Goal: Task Accomplishment & Management: Use online tool/utility

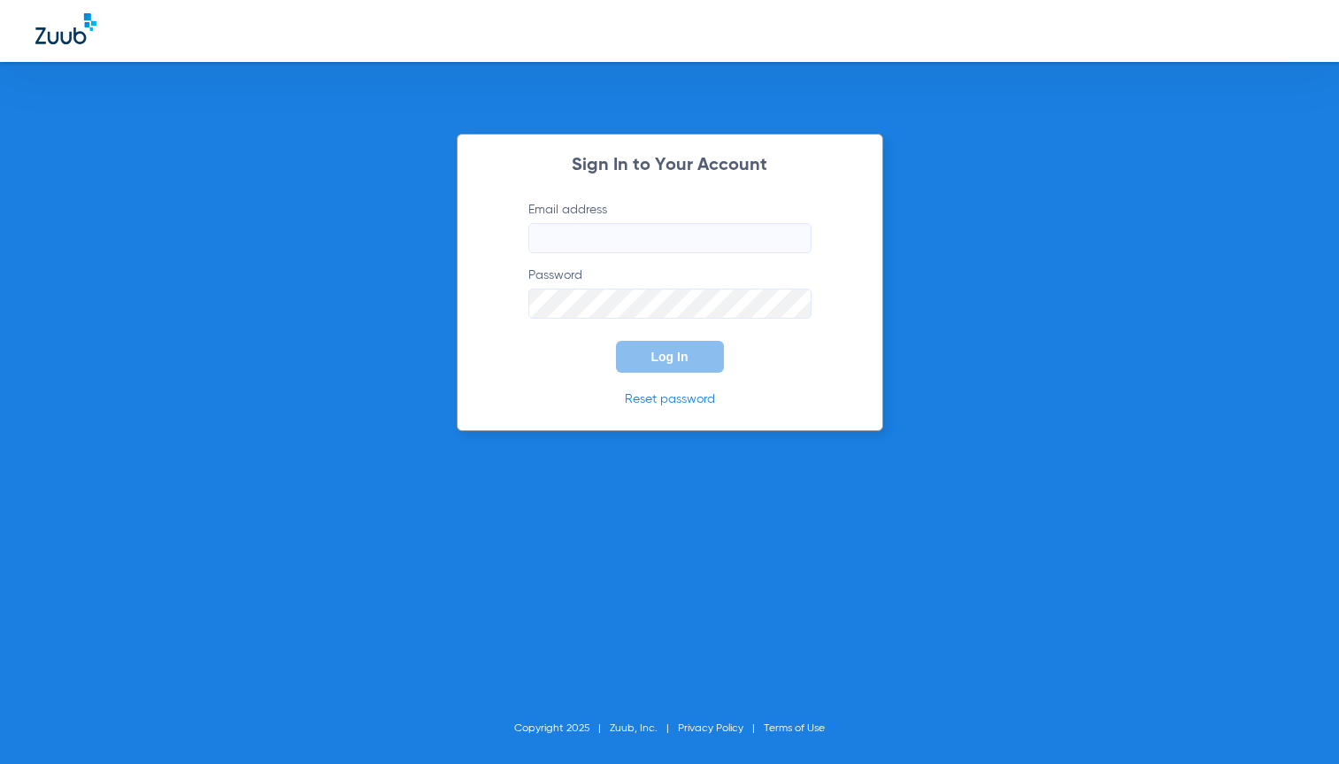
type input "[PERSON_NAME][EMAIL_ADDRESS][DOMAIN_NAME]"
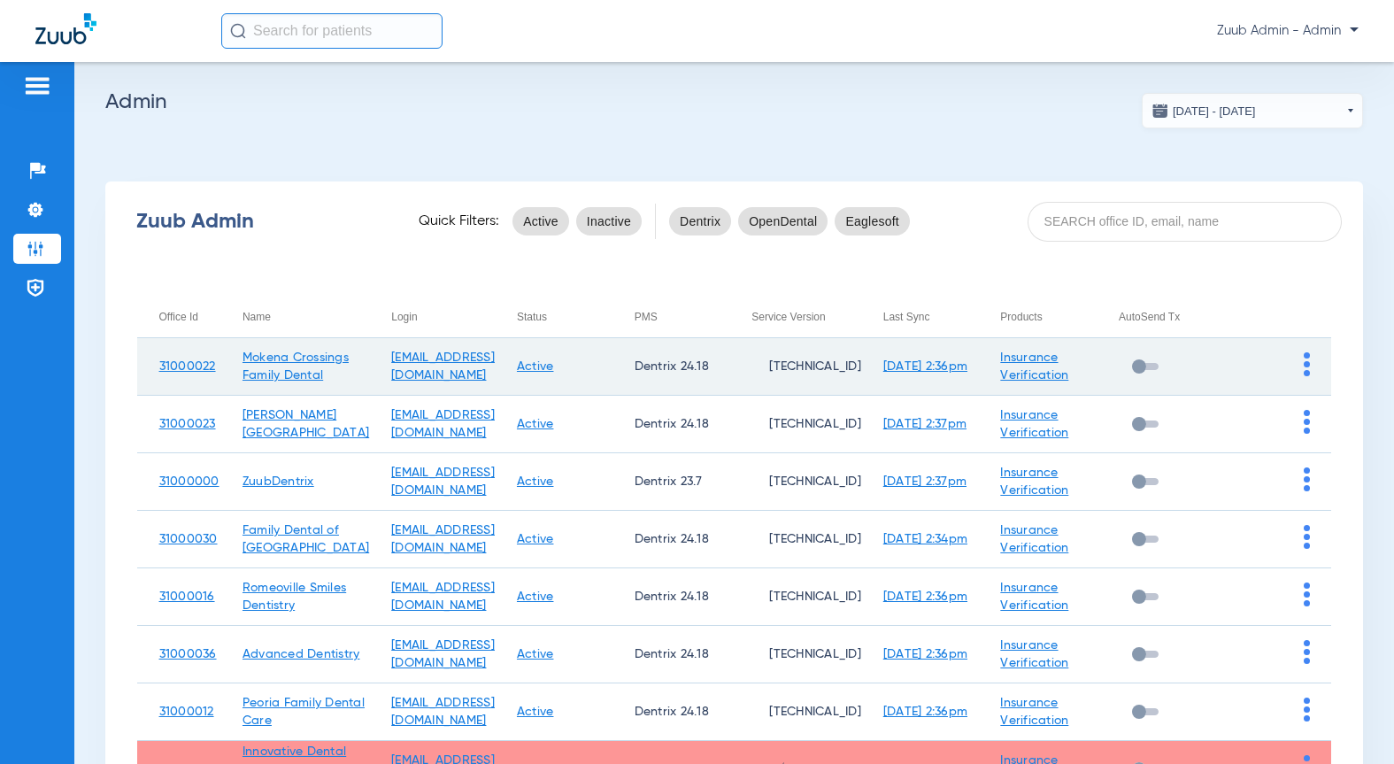
click at [1303, 366] on img at bounding box center [1306, 364] width 6 height 24
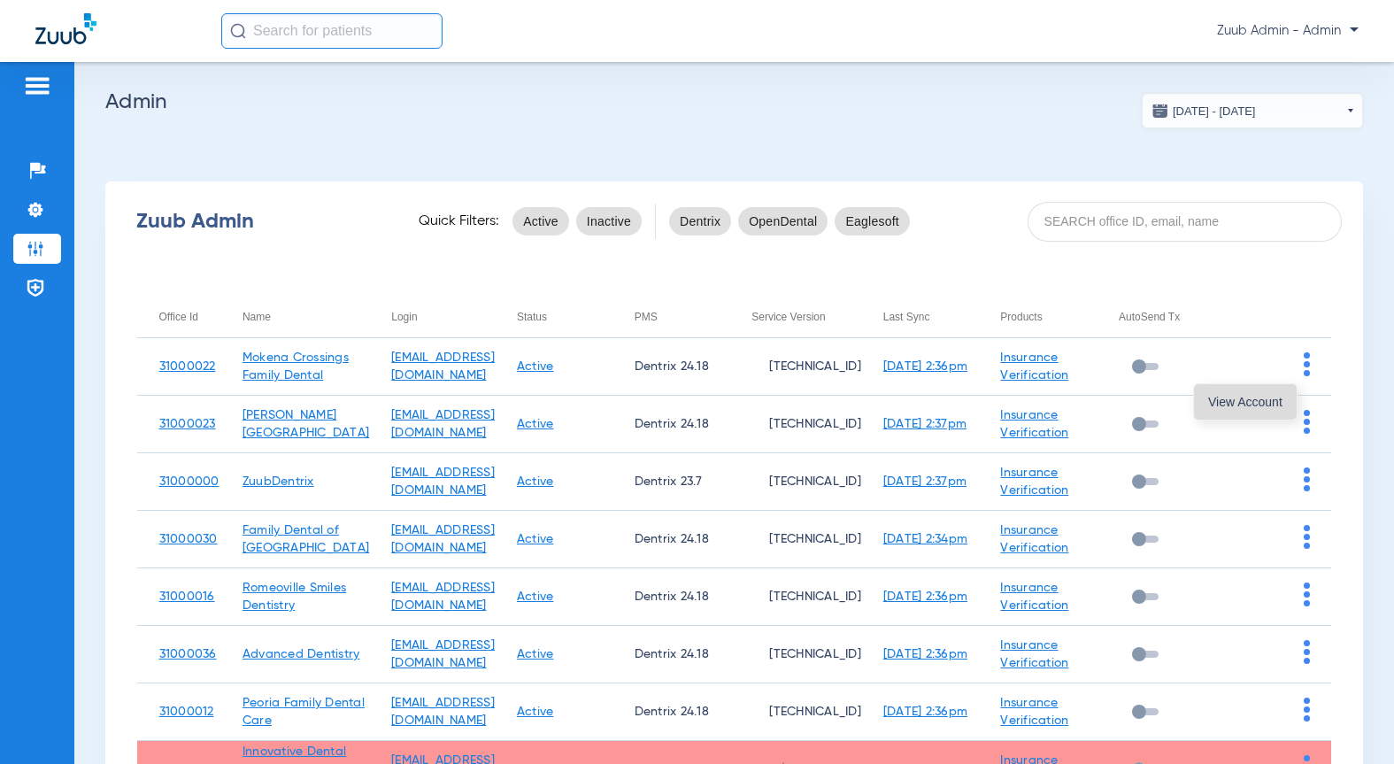
click at [1246, 399] on span "View Account" at bounding box center [1245, 402] width 74 height 12
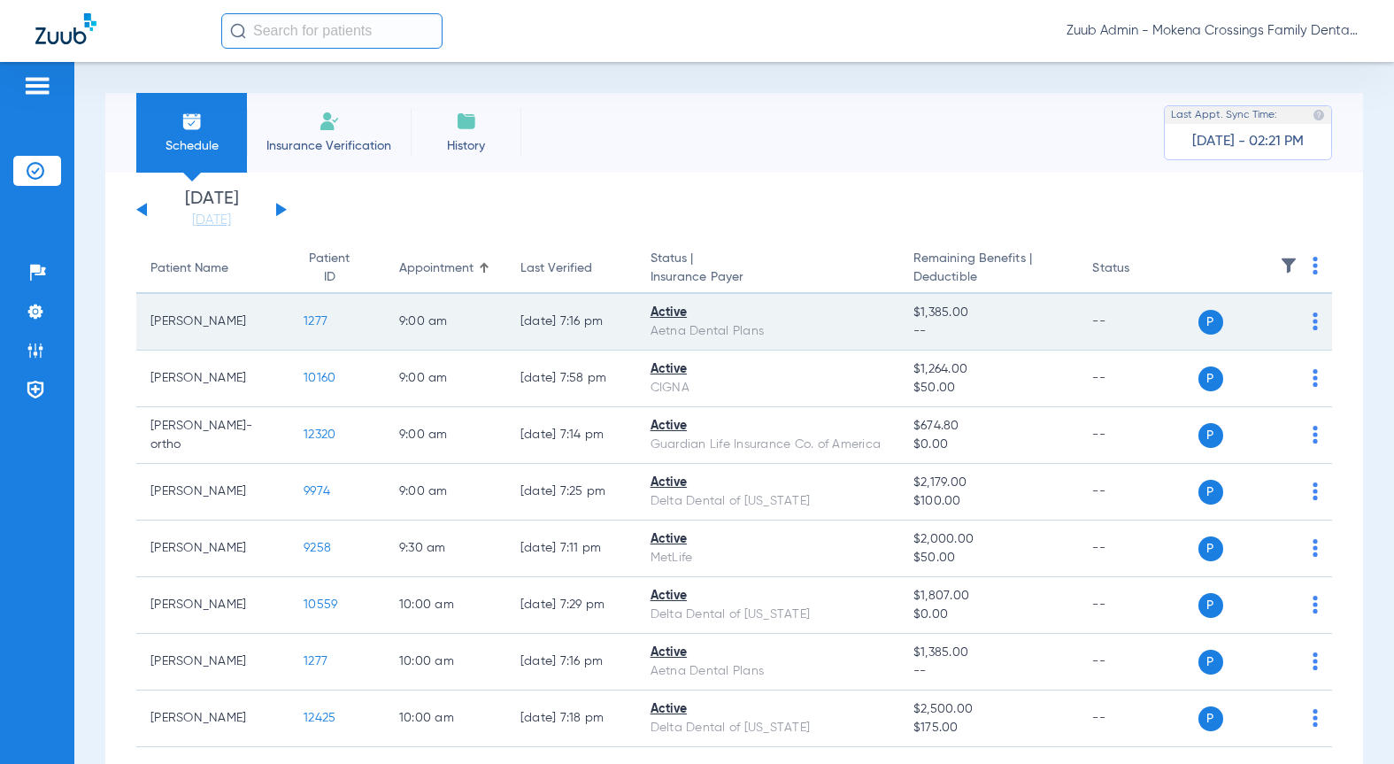
drag, startPoint x: 316, startPoint y: 320, endPoint x: 286, endPoint y: 320, distance: 30.1
click at [289, 320] on td "1277" at bounding box center [337, 322] width 96 height 57
copy span "1277"
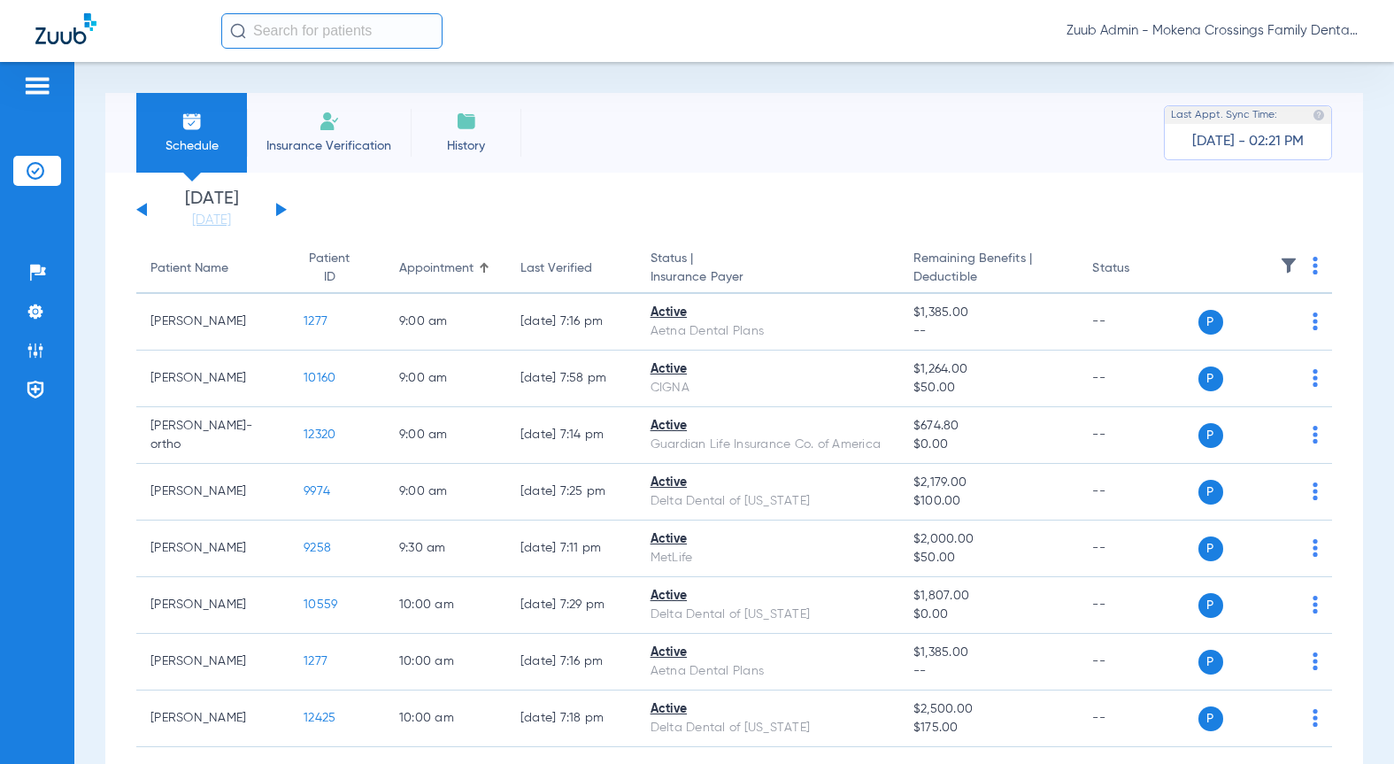
click at [311, 27] on input "text" at bounding box center [331, 30] width 221 height 35
paste input "1277"
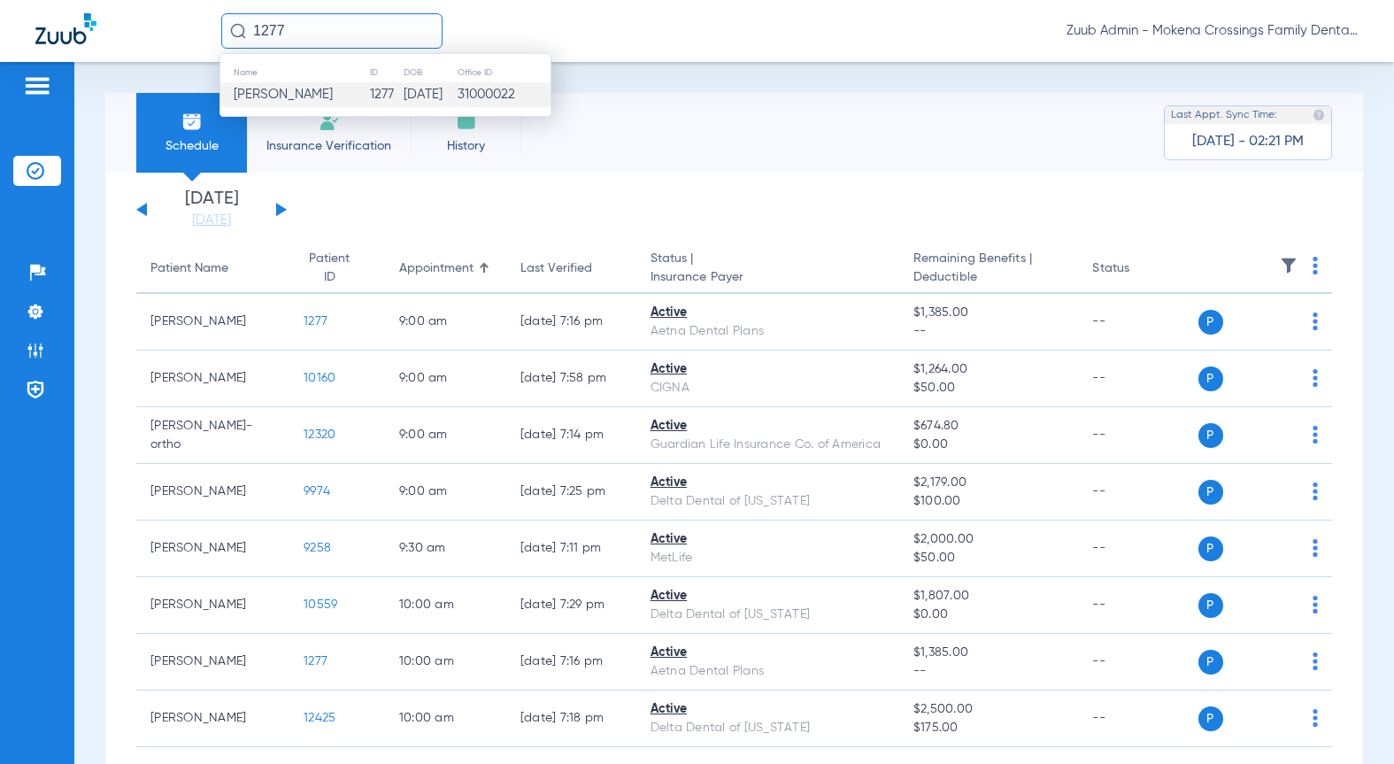
type input "1277"
click at [341, 98] on td "William G Cesaro" at bounding box center [294, 94] width 149 height 25
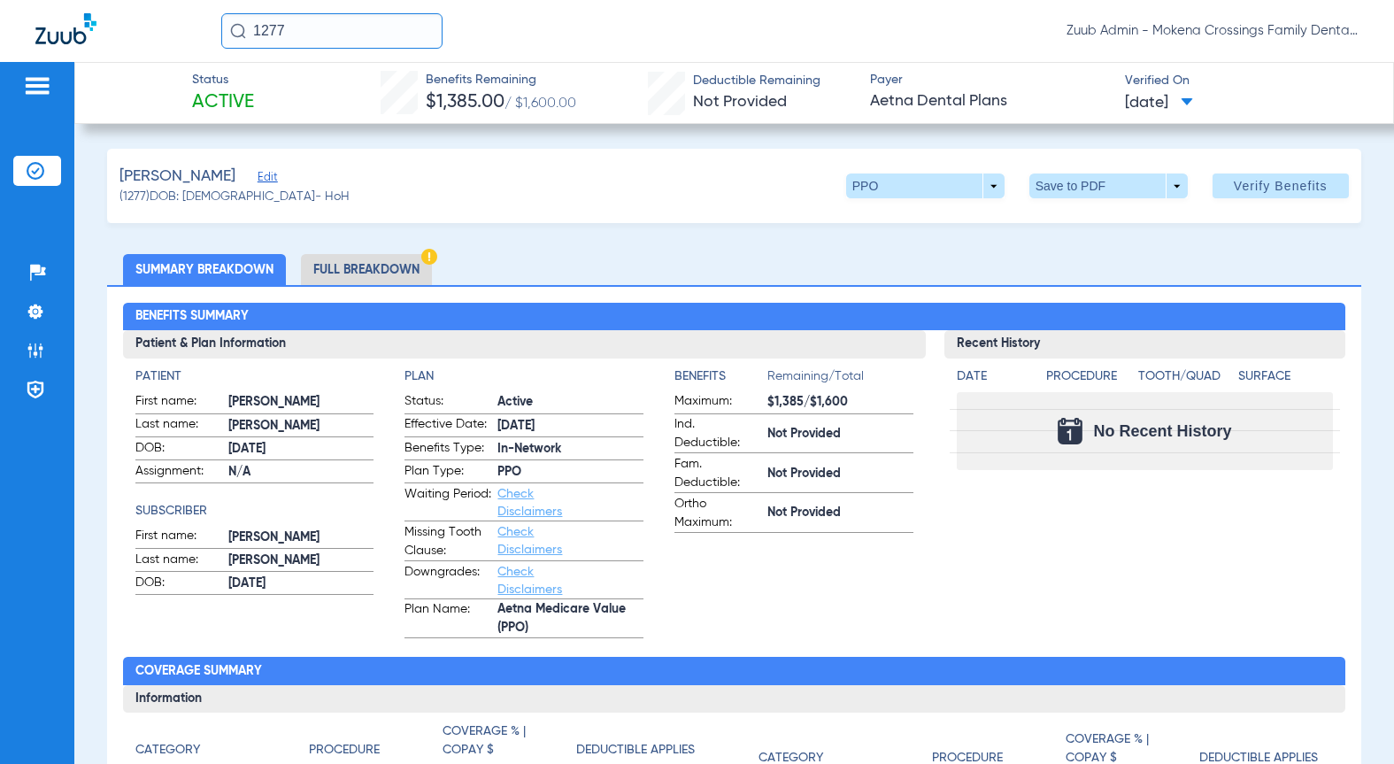
click at [32, 171] on img at bounding box center [36, 171] width 18 height 18
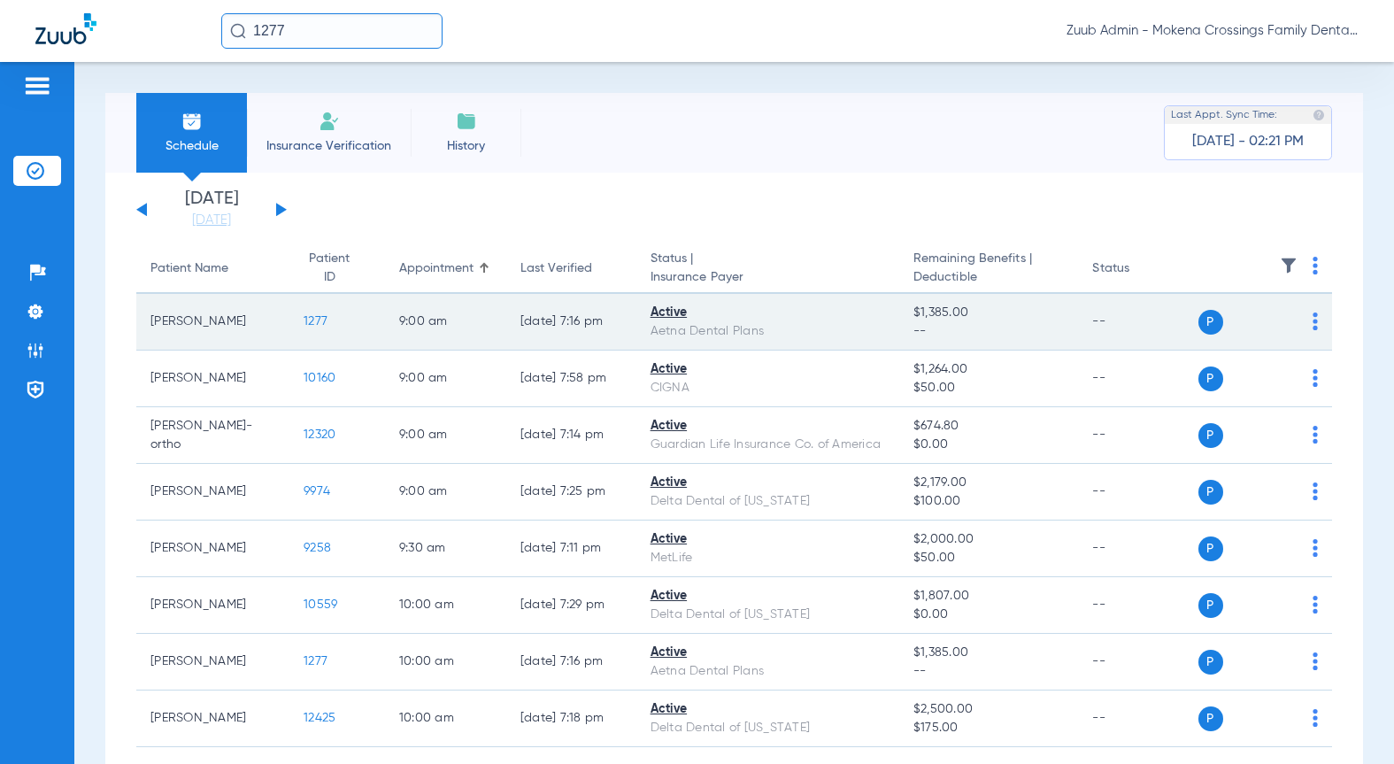
click at [1312, 322] on img at bounding box center [1314, 321] width 5 height 18
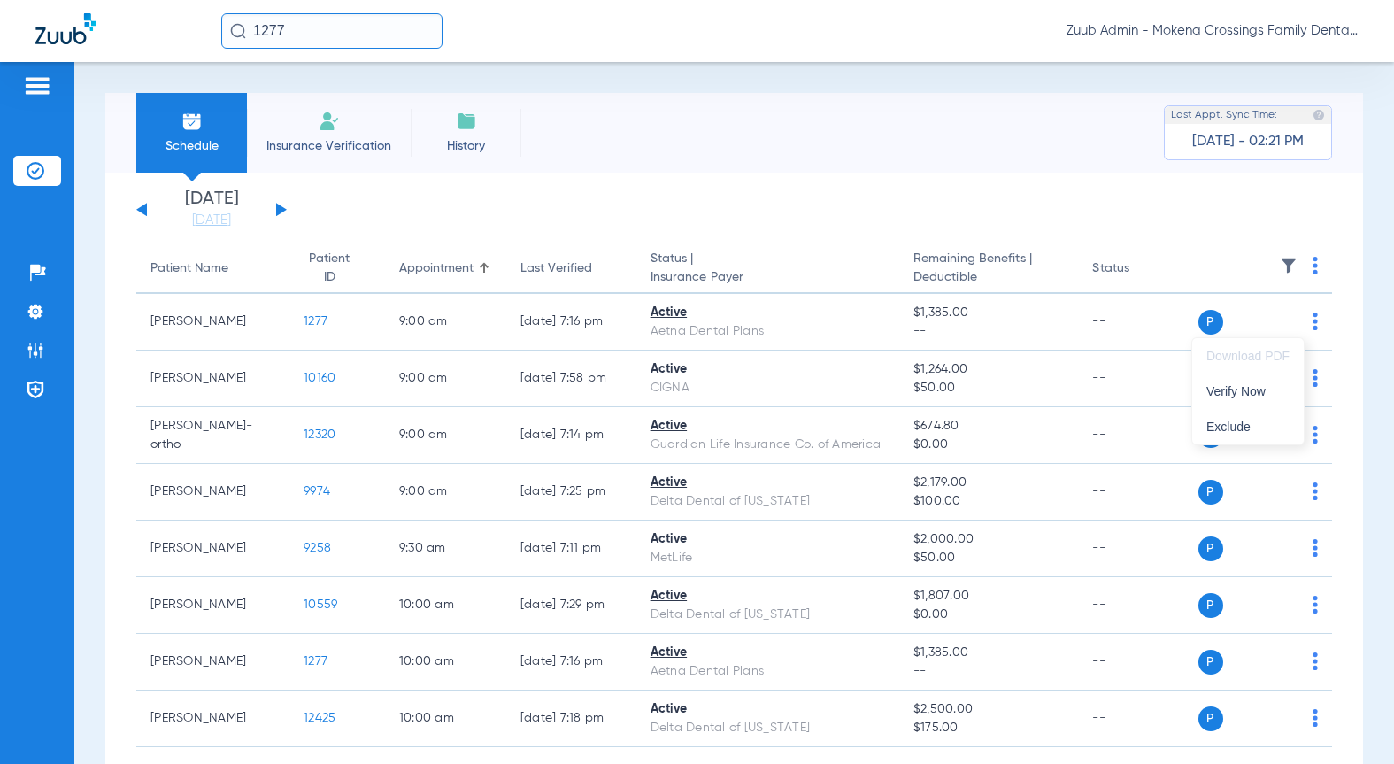
click at [305, 321] on div at bounding box center [697, 382] width 1394 height 764
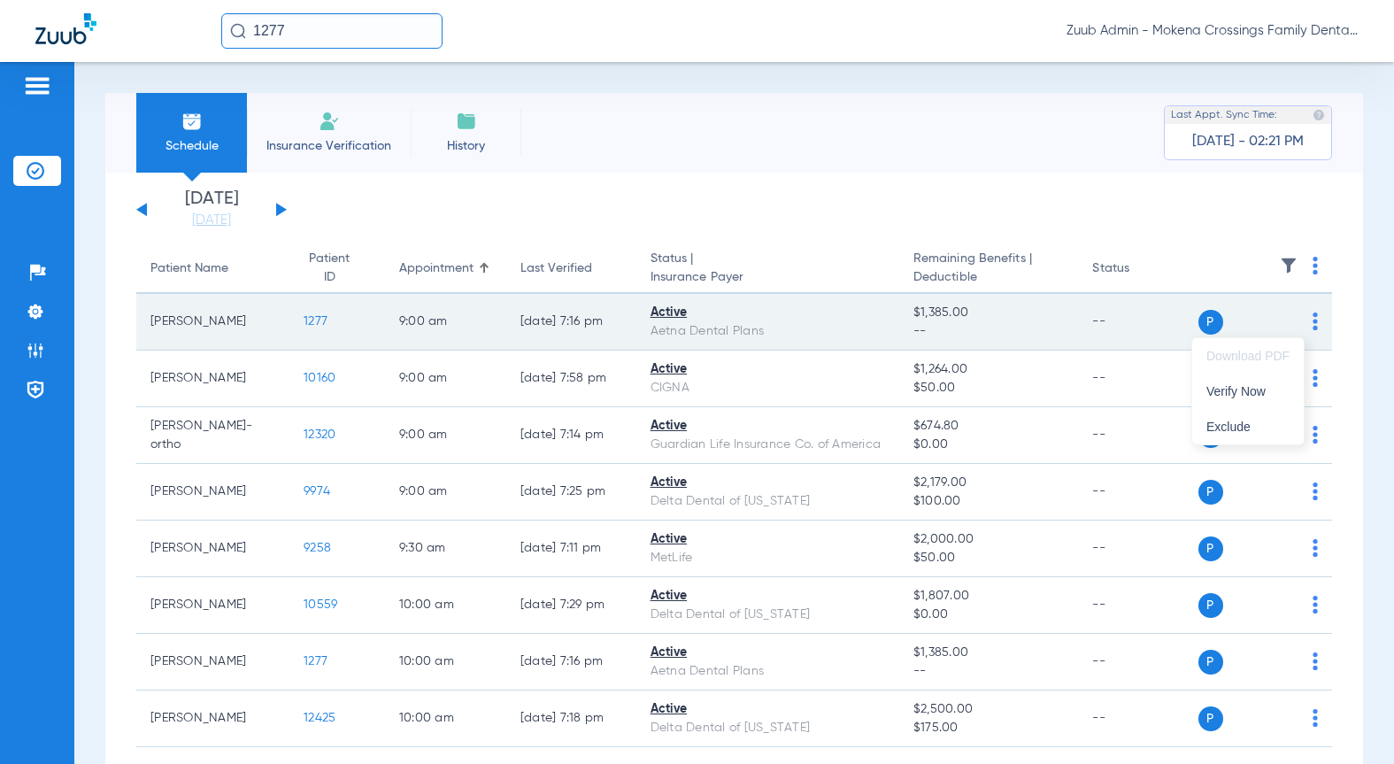
click at [304, 320] on span "1277" at bounding box center [316, 321] width 24 height 12
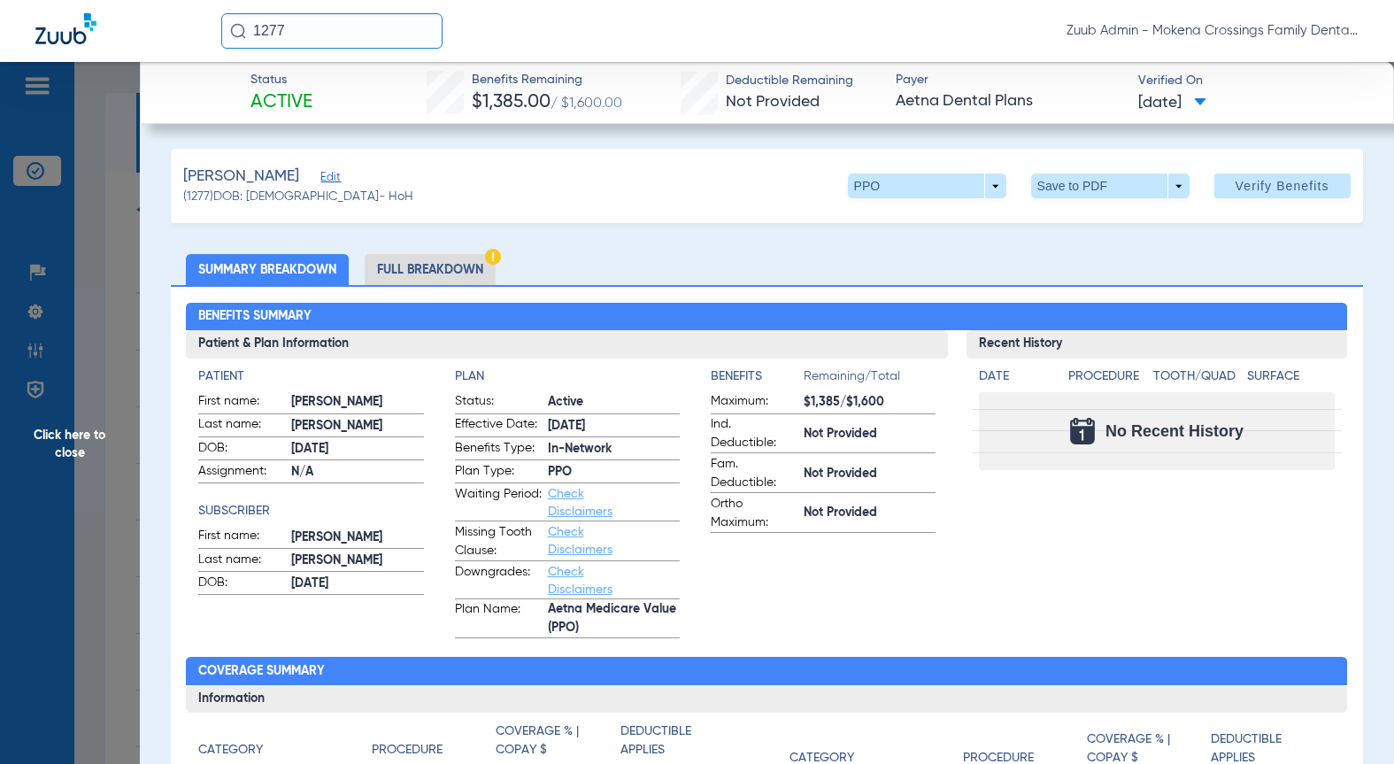
click at [31, 447] on span "Click here to close" at bounding box center [70, 444] width 140 height 764
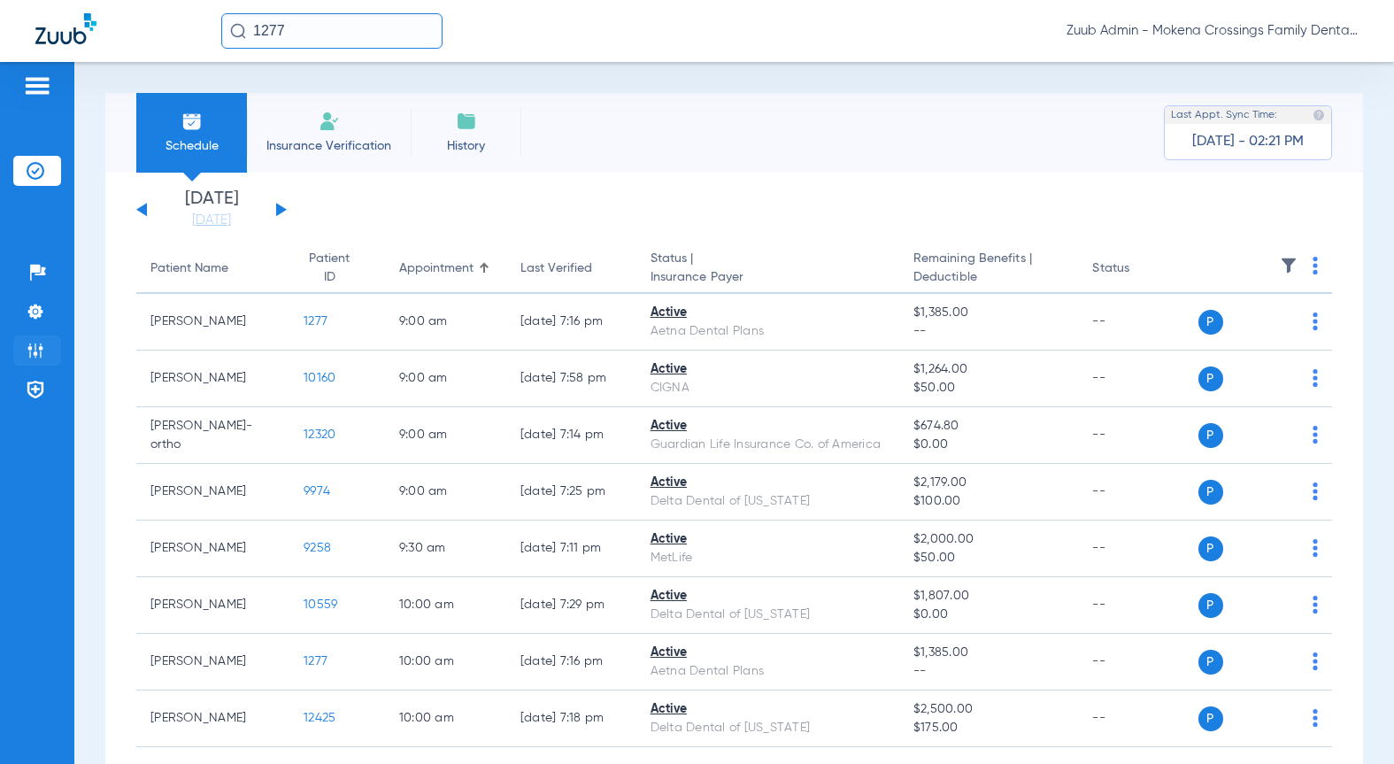
click at [27, 356] on img at bounding box center [36, 351] width 18 height 18
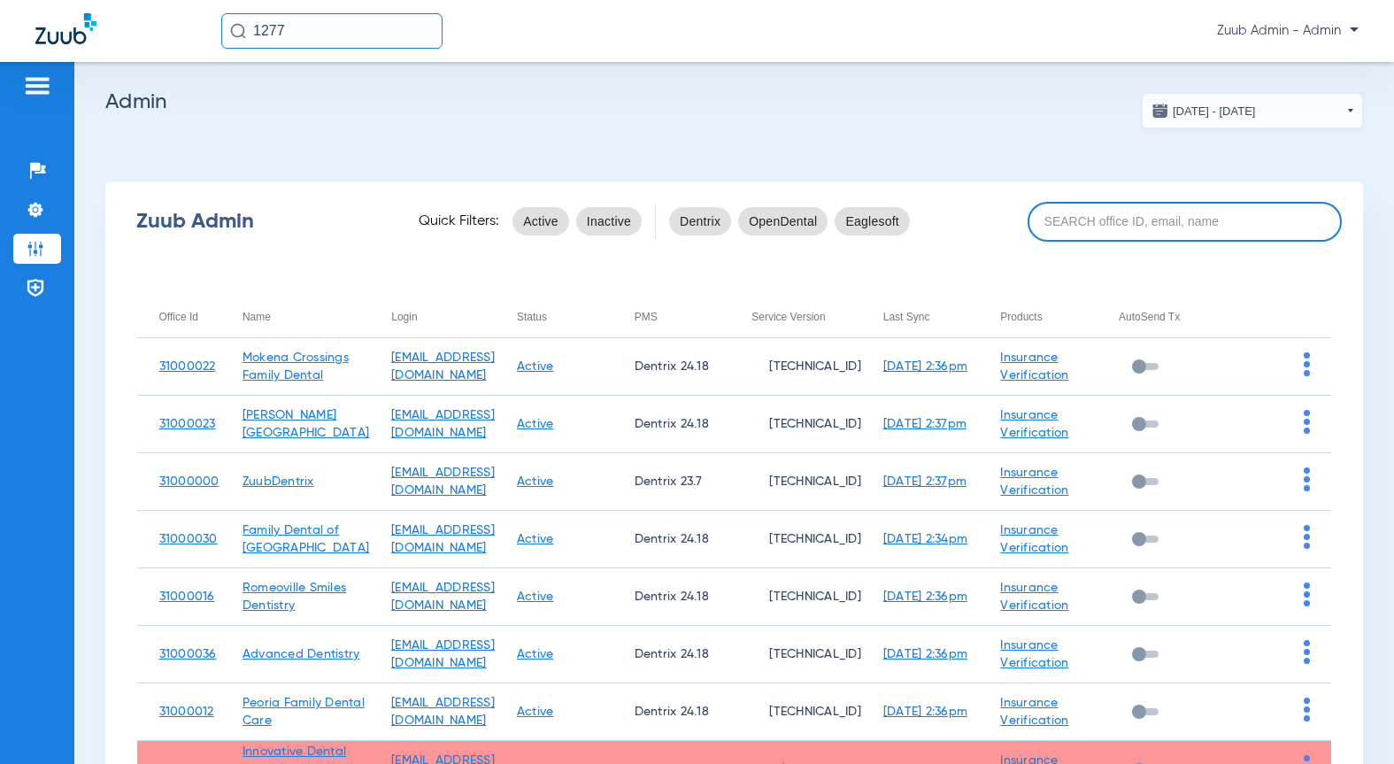
click at [1141, 227] on input at bounding box center [1184, 222] width 314 height 40
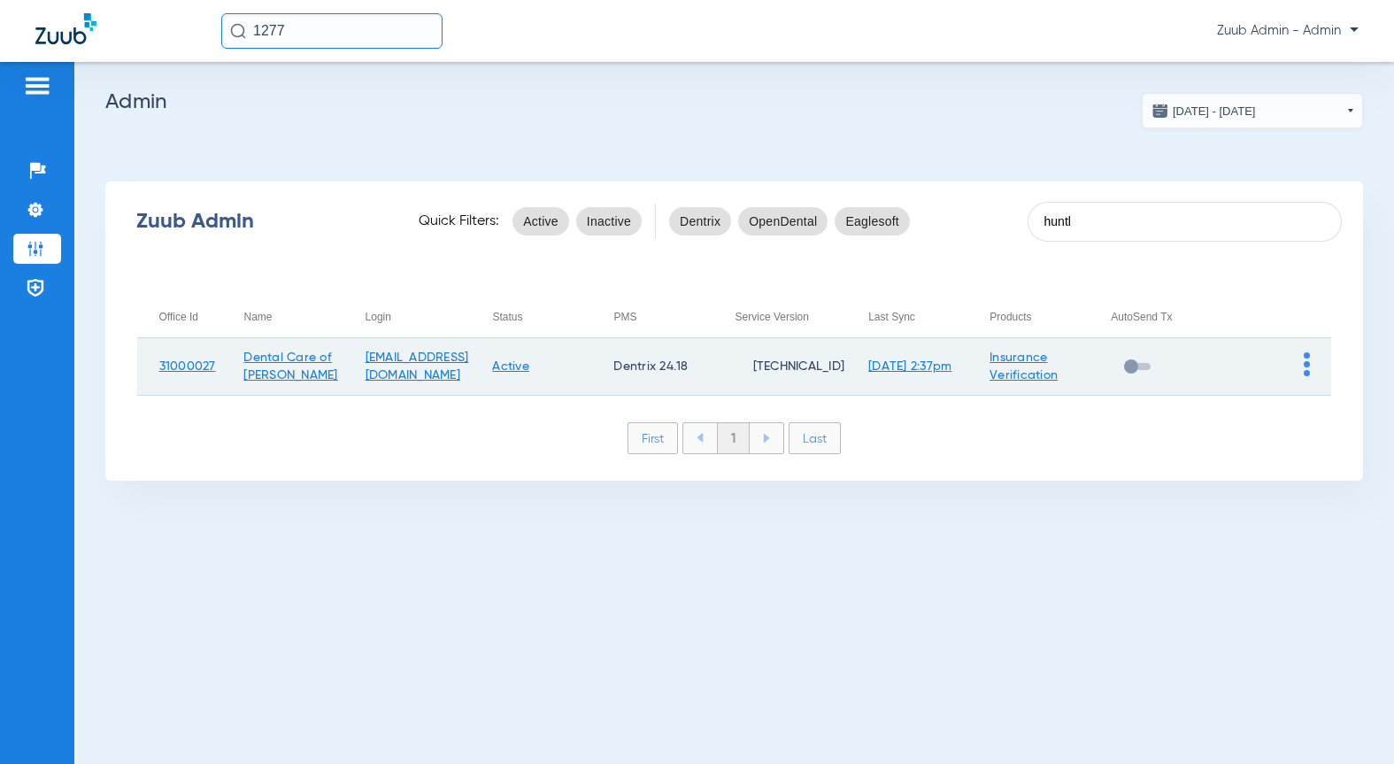
type input "huntl"
click at [1308, 365] on img at bounding box center [1306, 364] width 6 height 24
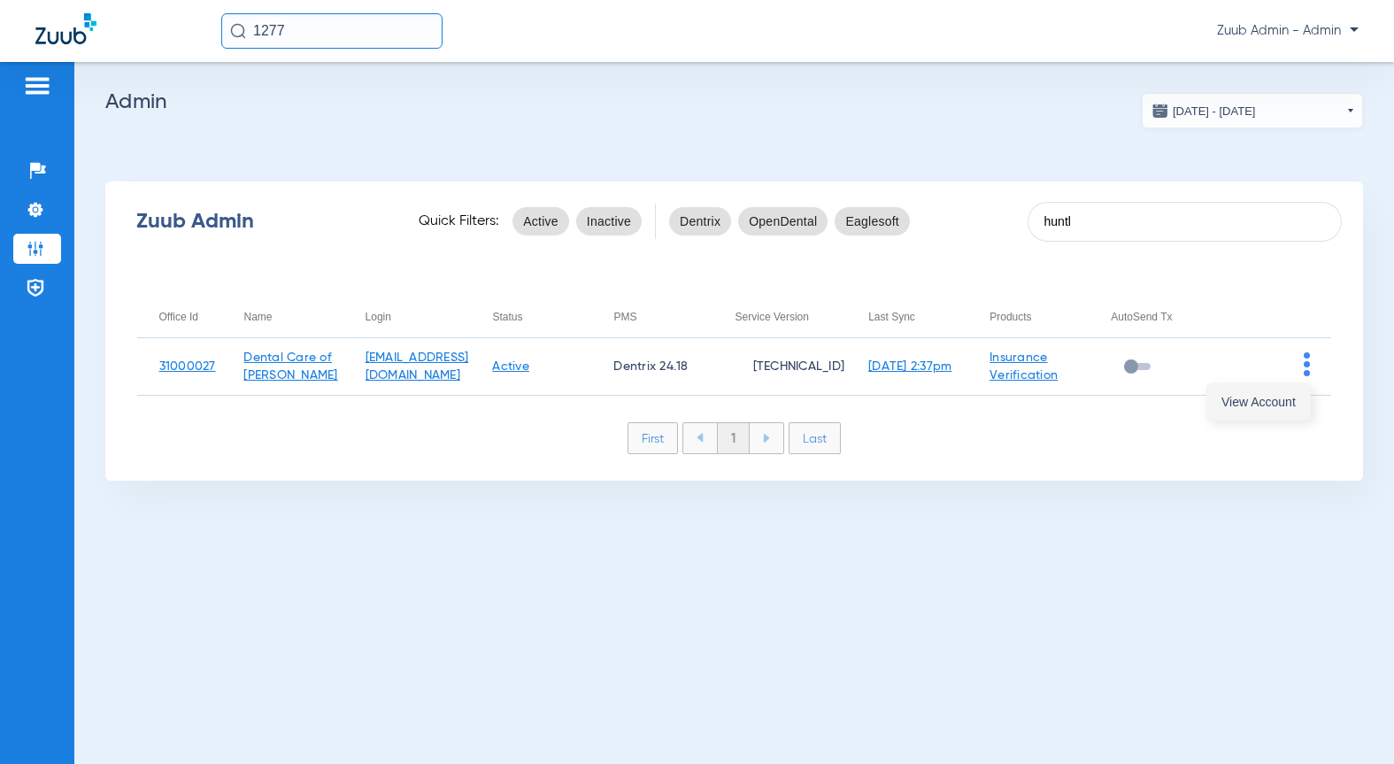
click at [1269, 400] on span "View Account" at bounding box center [1258, 402] width 74 height 12
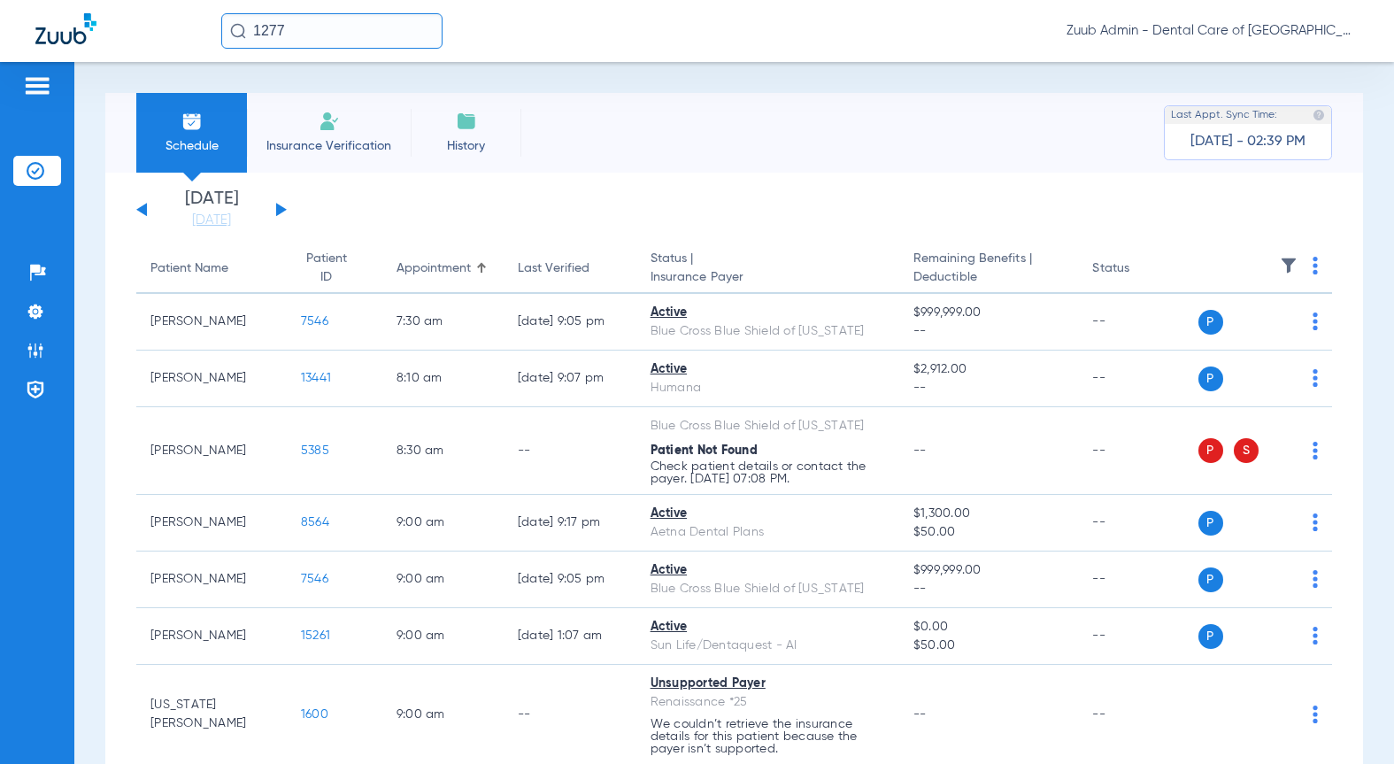
click at [142, 212] on button at bounding box center [141, 209] width 11 height 13
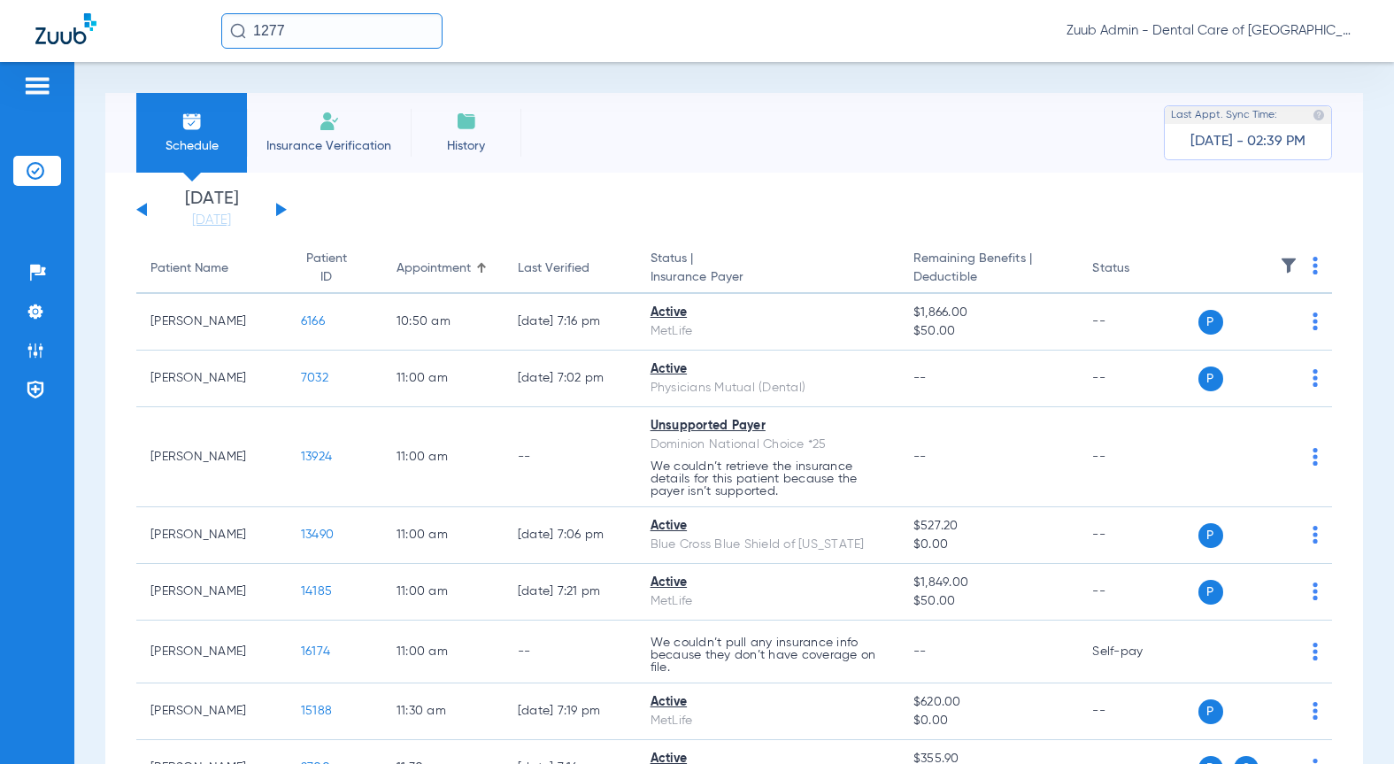
click at [1280, 265] on img at bounding box center [1289, 266] width 18 height 18
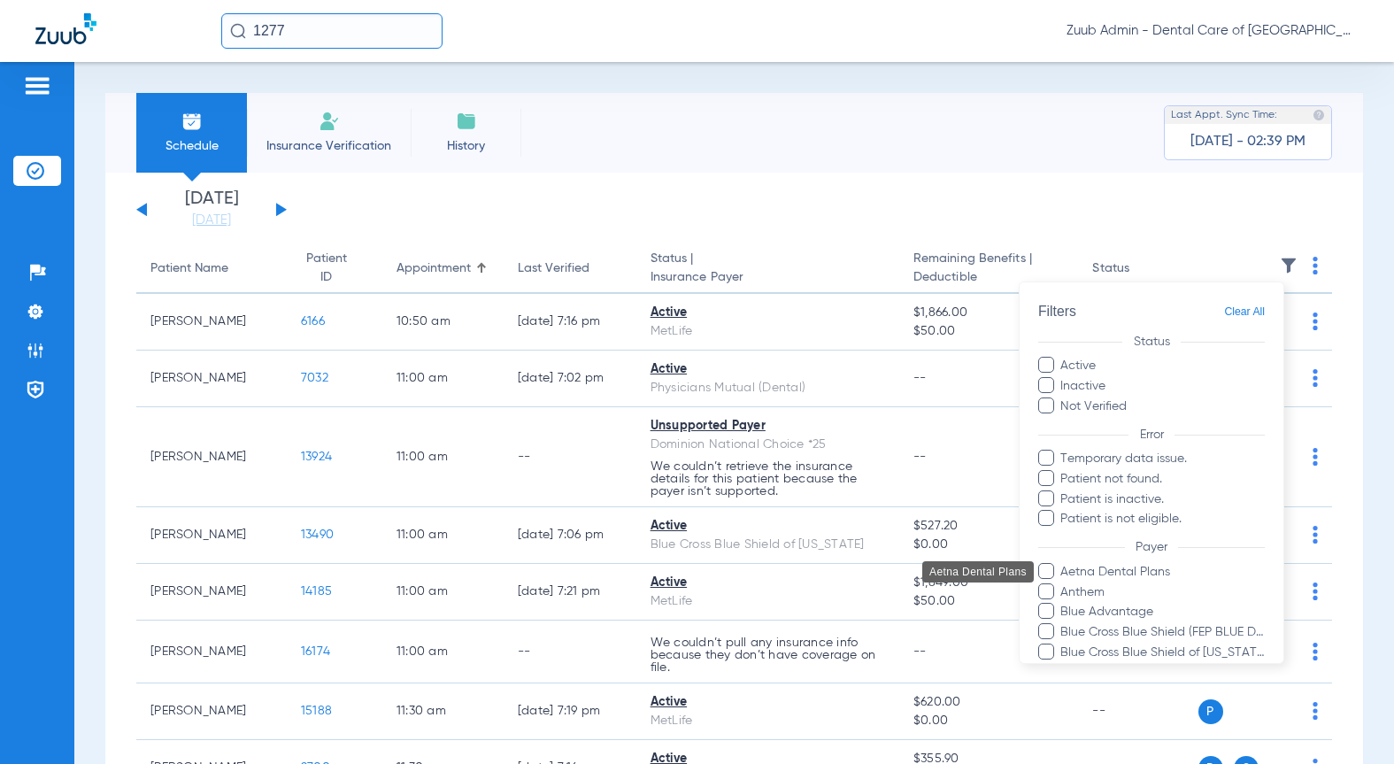
click at [1082, 571] on span "Aetna Dental Plans" at bounding box center [1161, 571] width 205 height 19
click at [1063, 583] on input "Aetna Dental Plans" at bounding box center [1063, 583] width 0 height 0
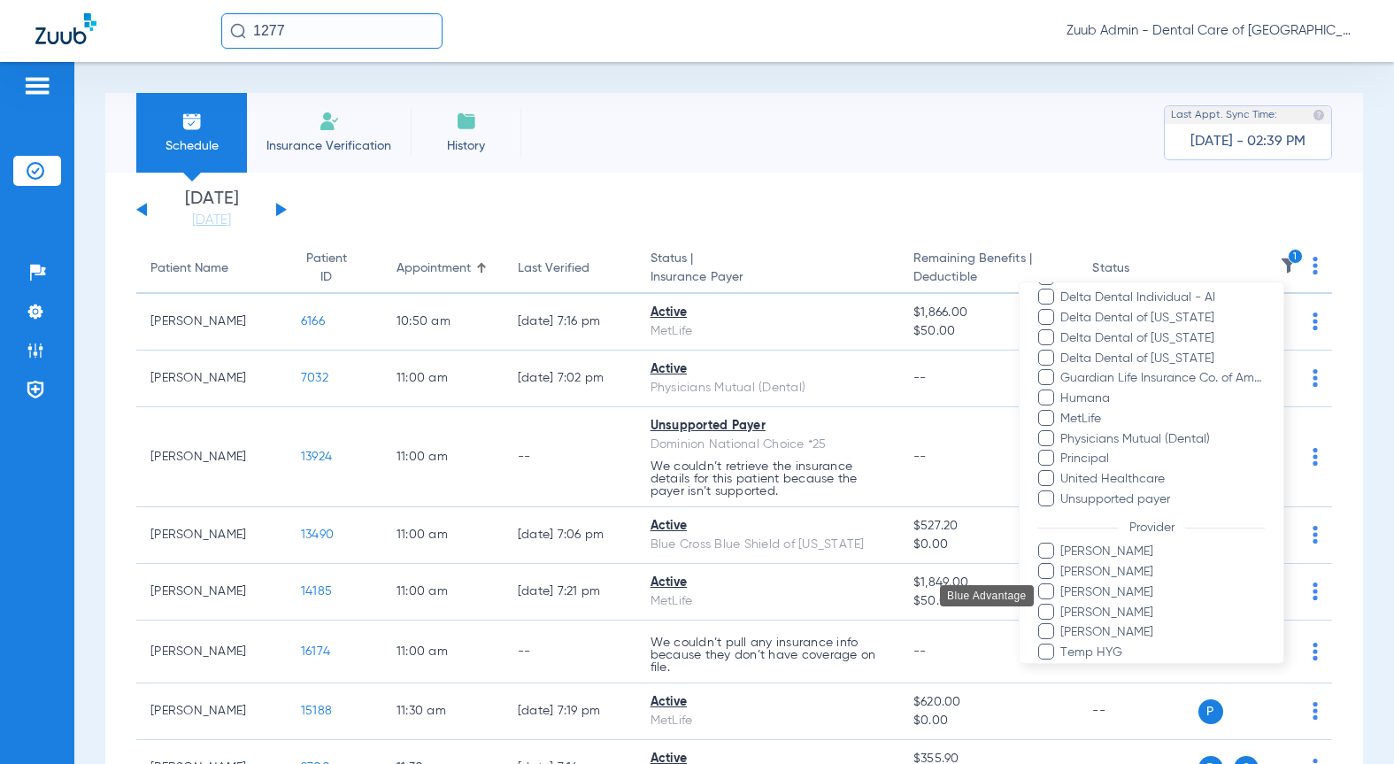
scroll to position [485, 0]
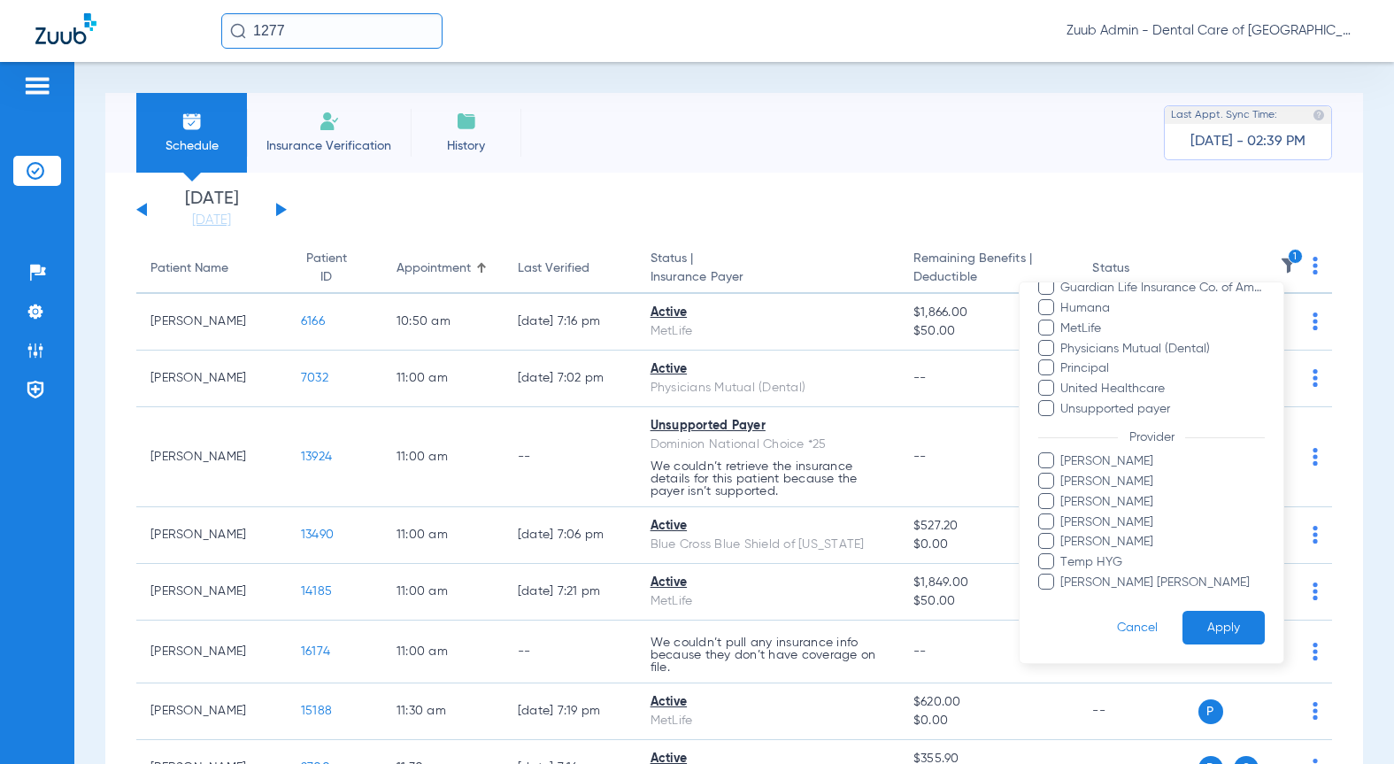
click at [1206, 620] on button "Apply" at bounding box center [1223, 627] width 82 height 35
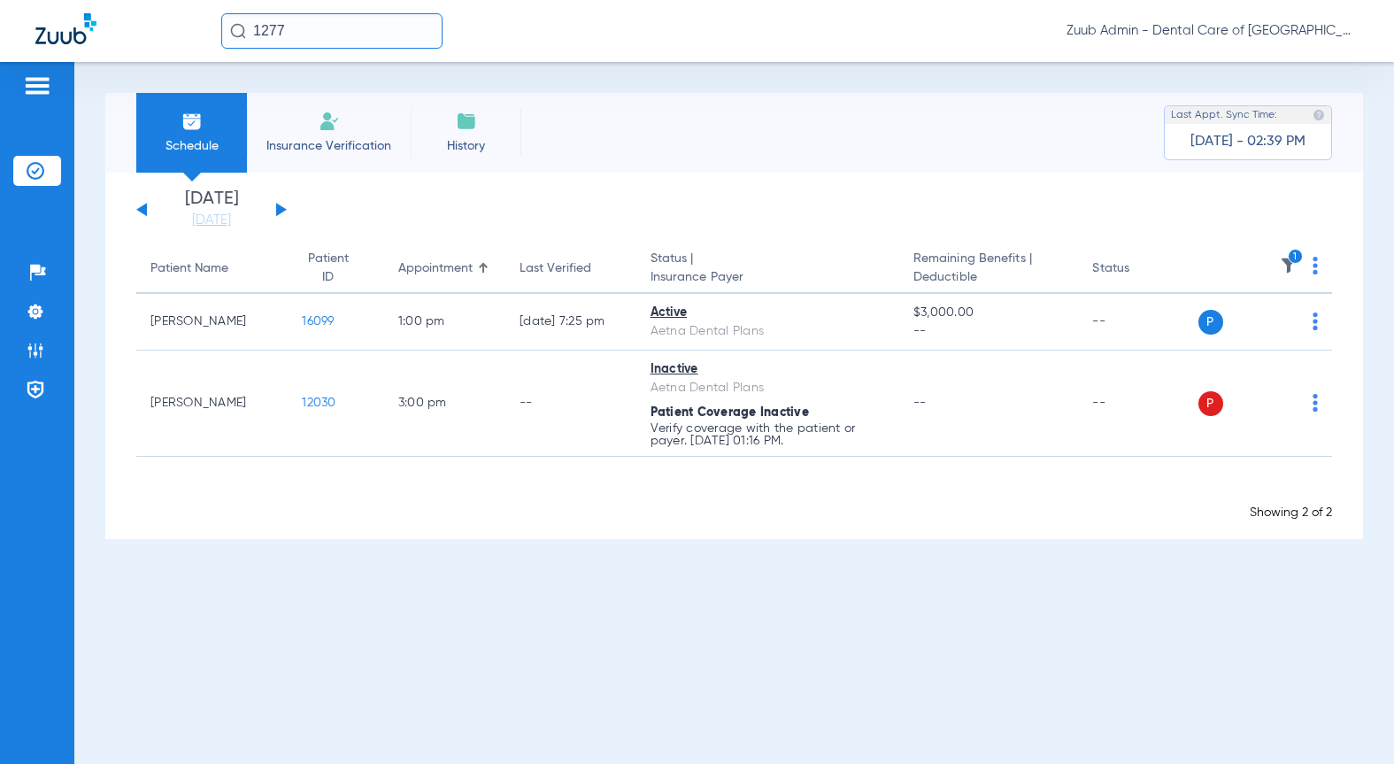
click at [449, 211] on app-single-date-navigator "Tuesday 08-05-2025 Wednesday 08-06-2025 Thursday 08-07-2025 Friday 08-08-2025 S…" at bounding box center [733, 209] width 1195 height 39
click at [17, 357] on li "Admin" at bounding box center [37, 350] width 48 height 30
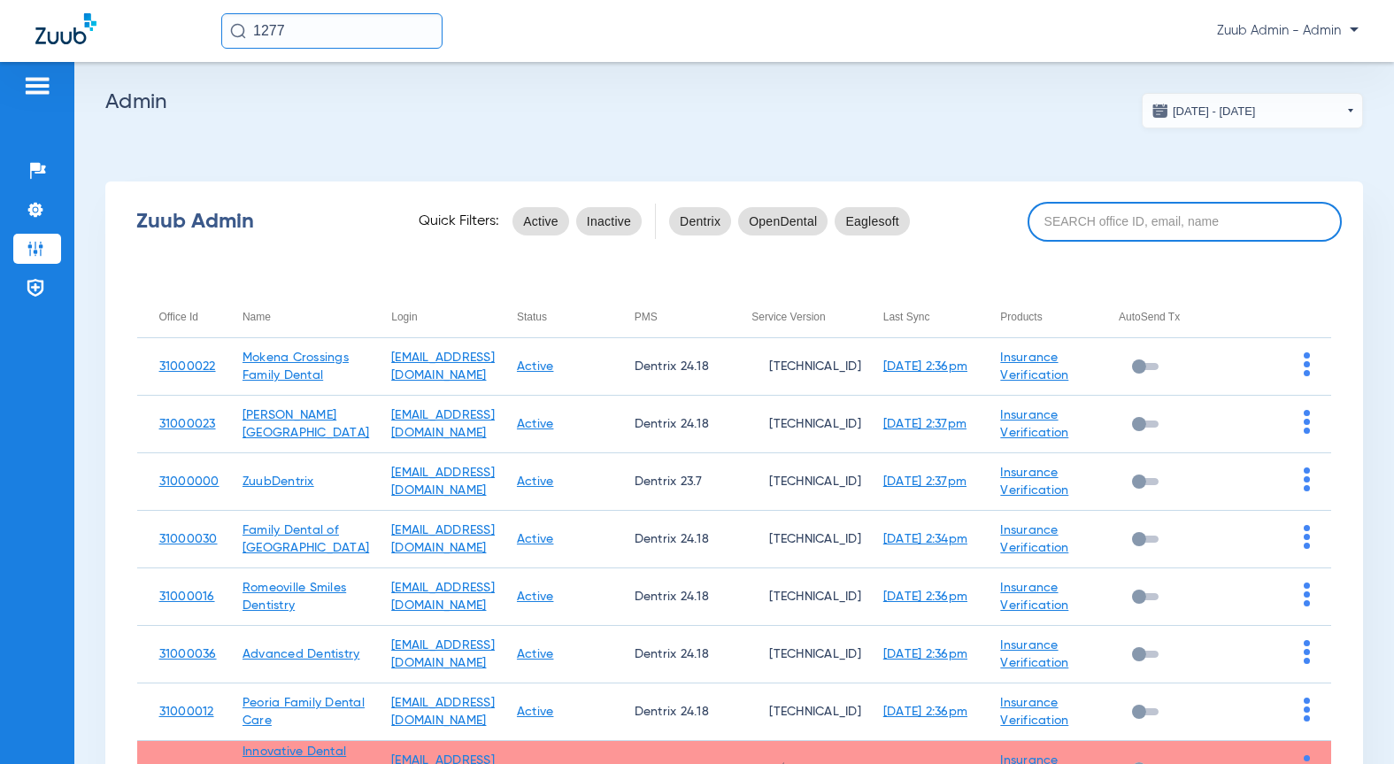
click at [1106, 219] on input at bounding box center [1184, 222] width 314 height 40
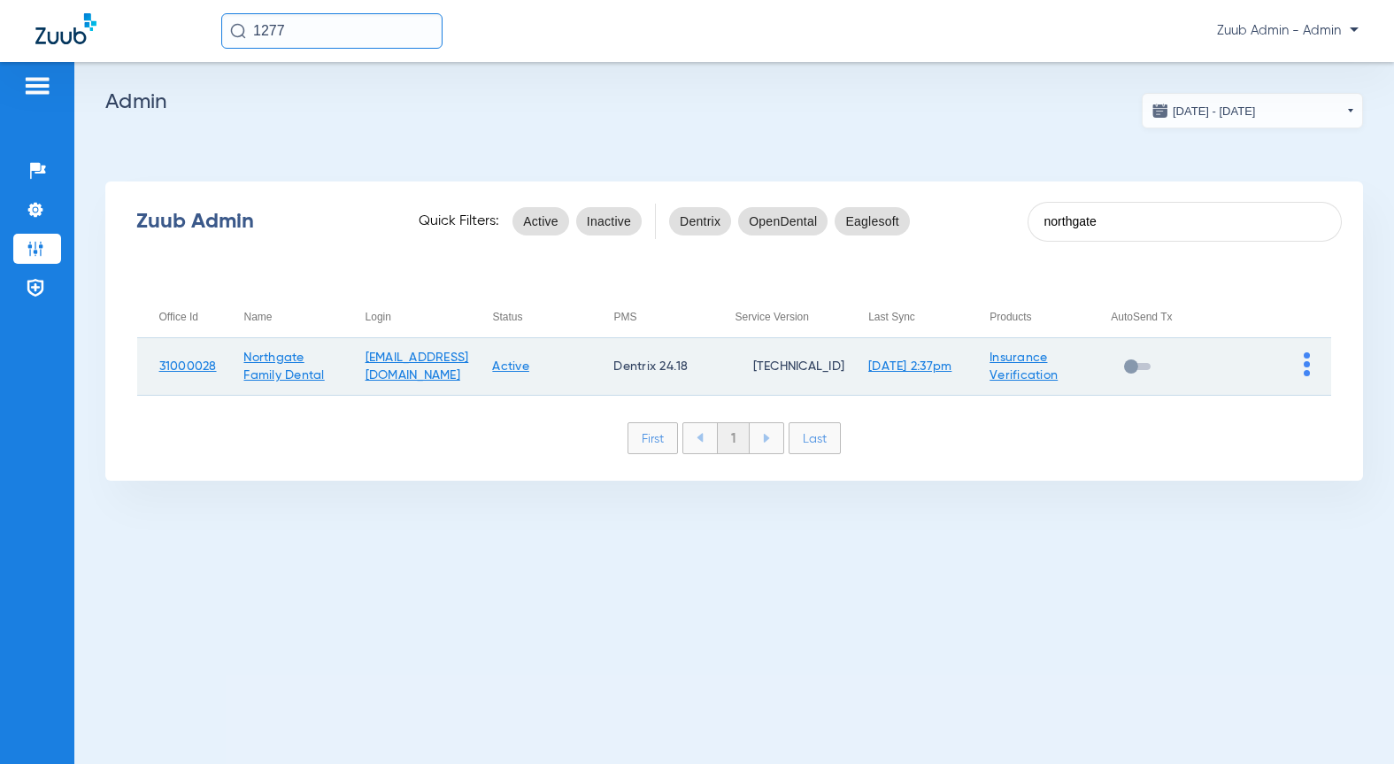
type input "northgate"
click at [1310, 370] on td at bounding box center [1270, 367] width 121 height 58
click at [1307, 363] on img at bounding box center [1306, 364] width 6 height 24
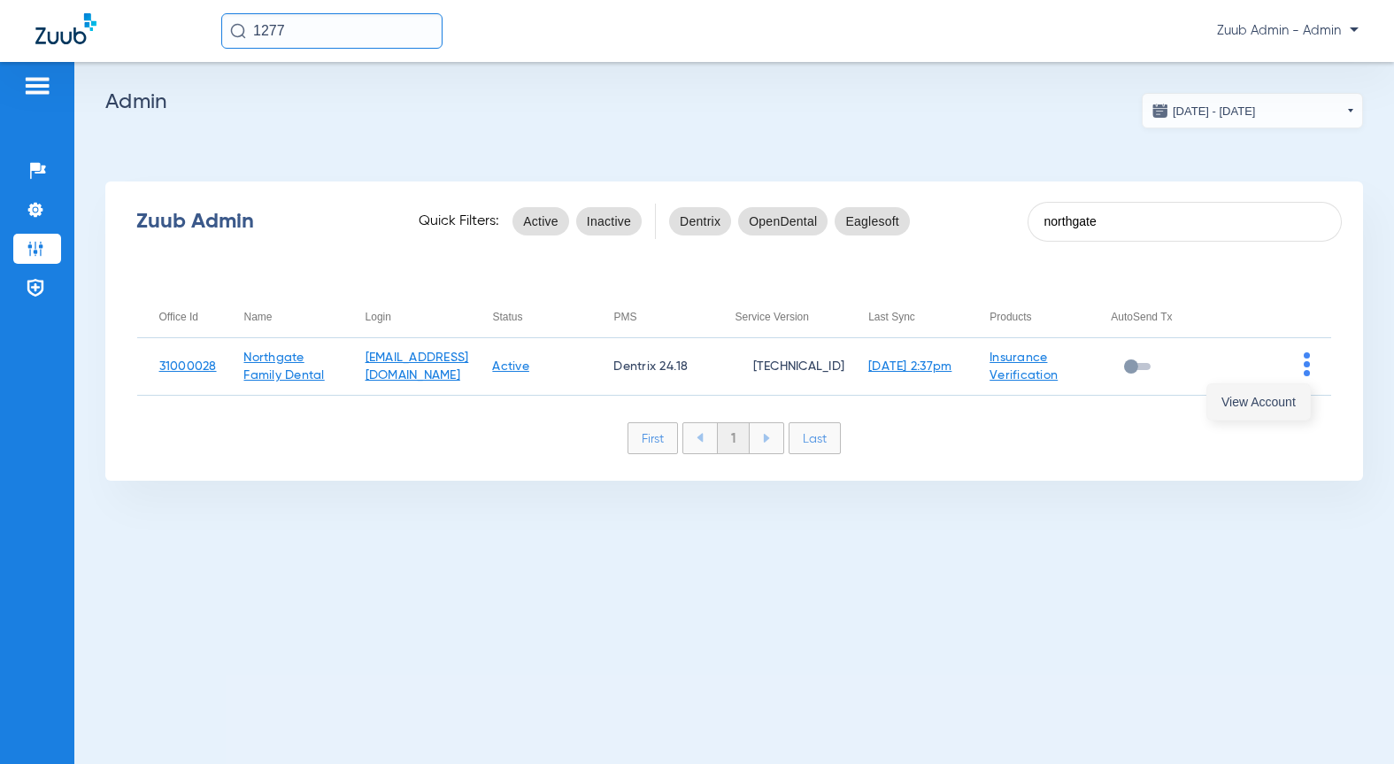
click at [1273, 399] on span "View Account" at bounding box center [1258, 402] width 74 height 12
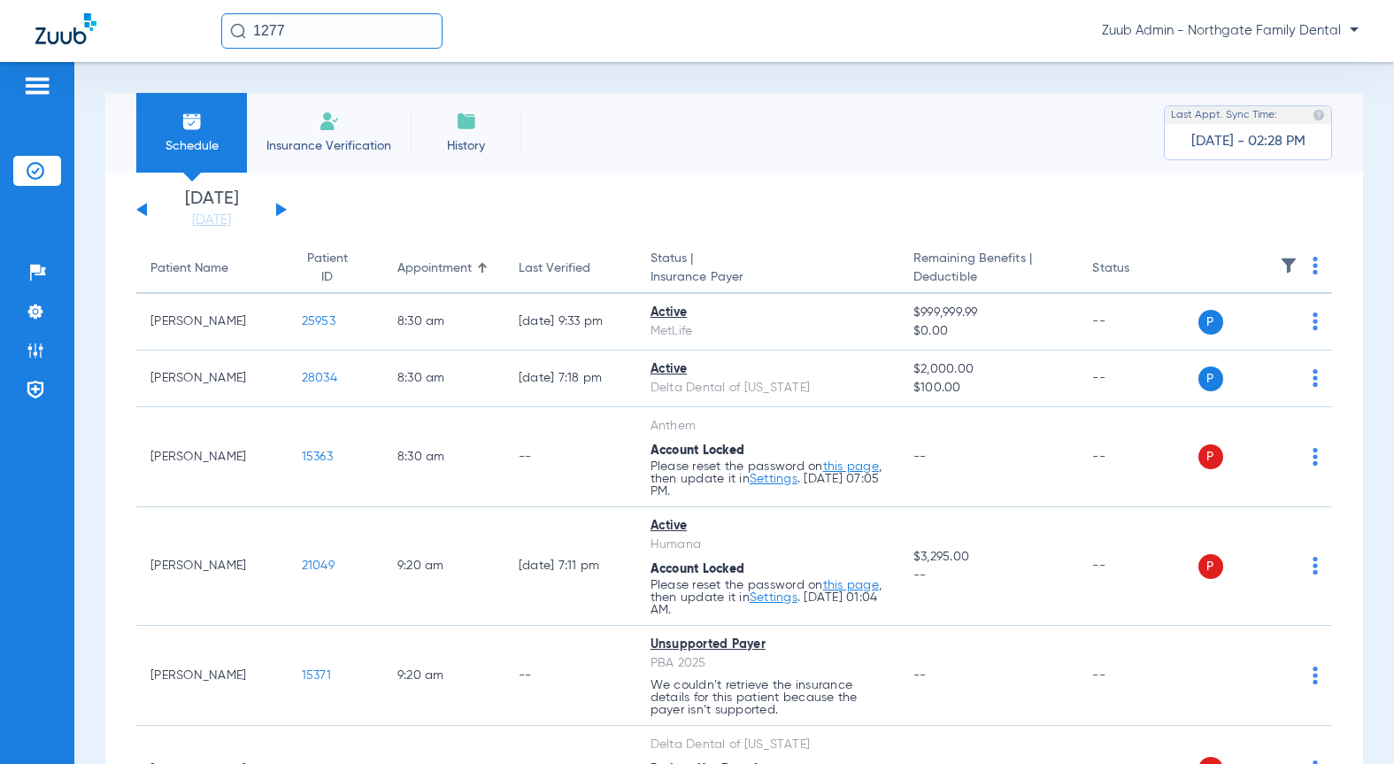
click at [143, 211] on button at bounding box center [141, 209] width 11 height 13
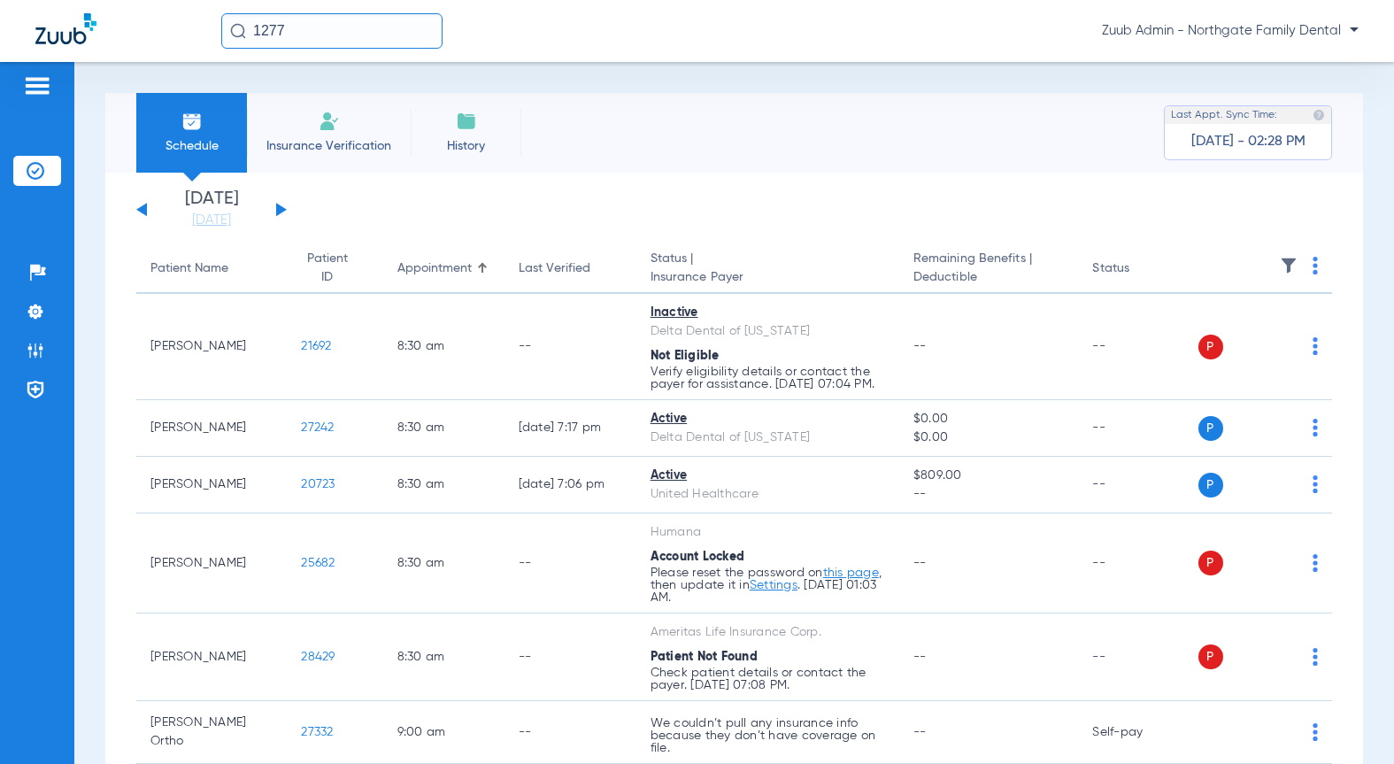
click at [1280, 265] on img at bounding box center [1289, 266] width 18 height 18
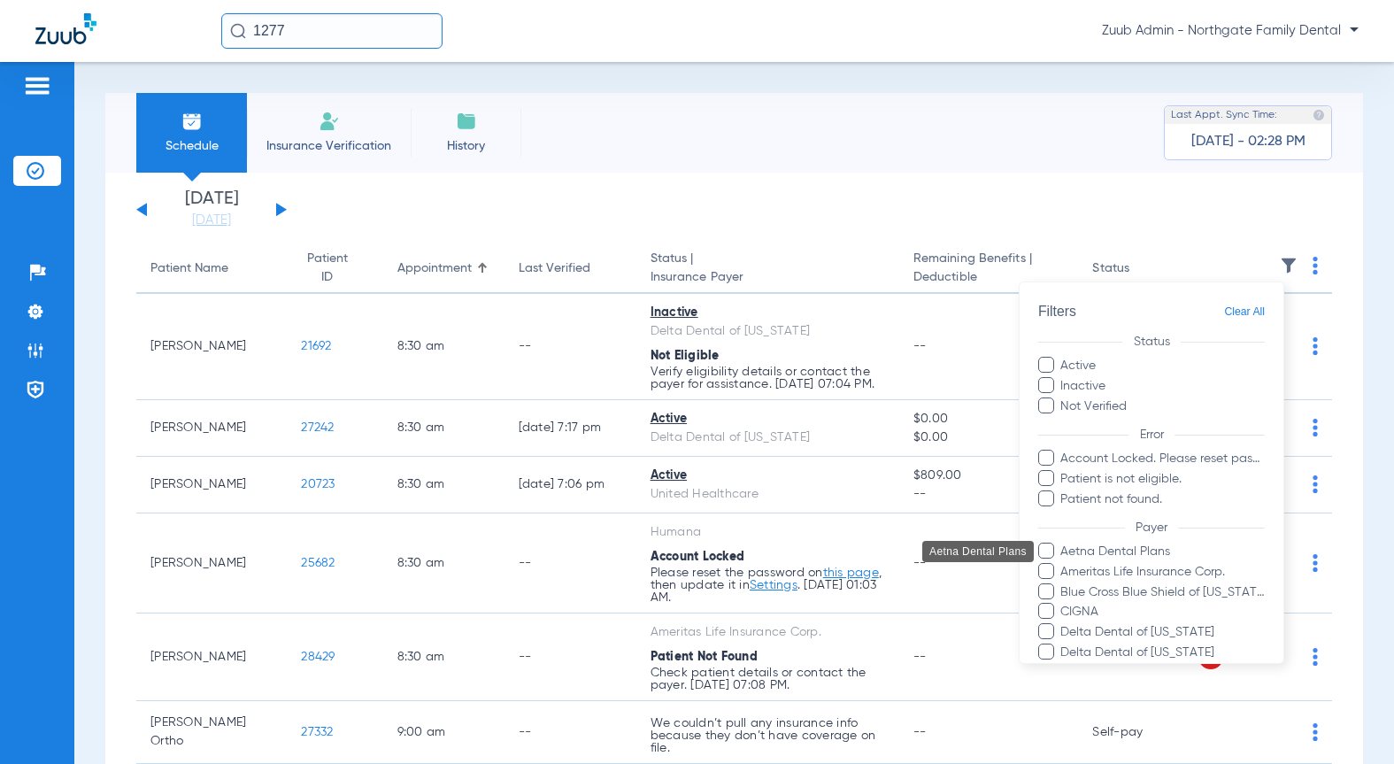
click at [1155, 551] on span "Aetna Dental Plans" at bounding box center [1161, 551] width 205 height 19
click at [1063, 564] on input "Aetna Dental Plans" at bounding box center [1063, 564] width 0 height 0
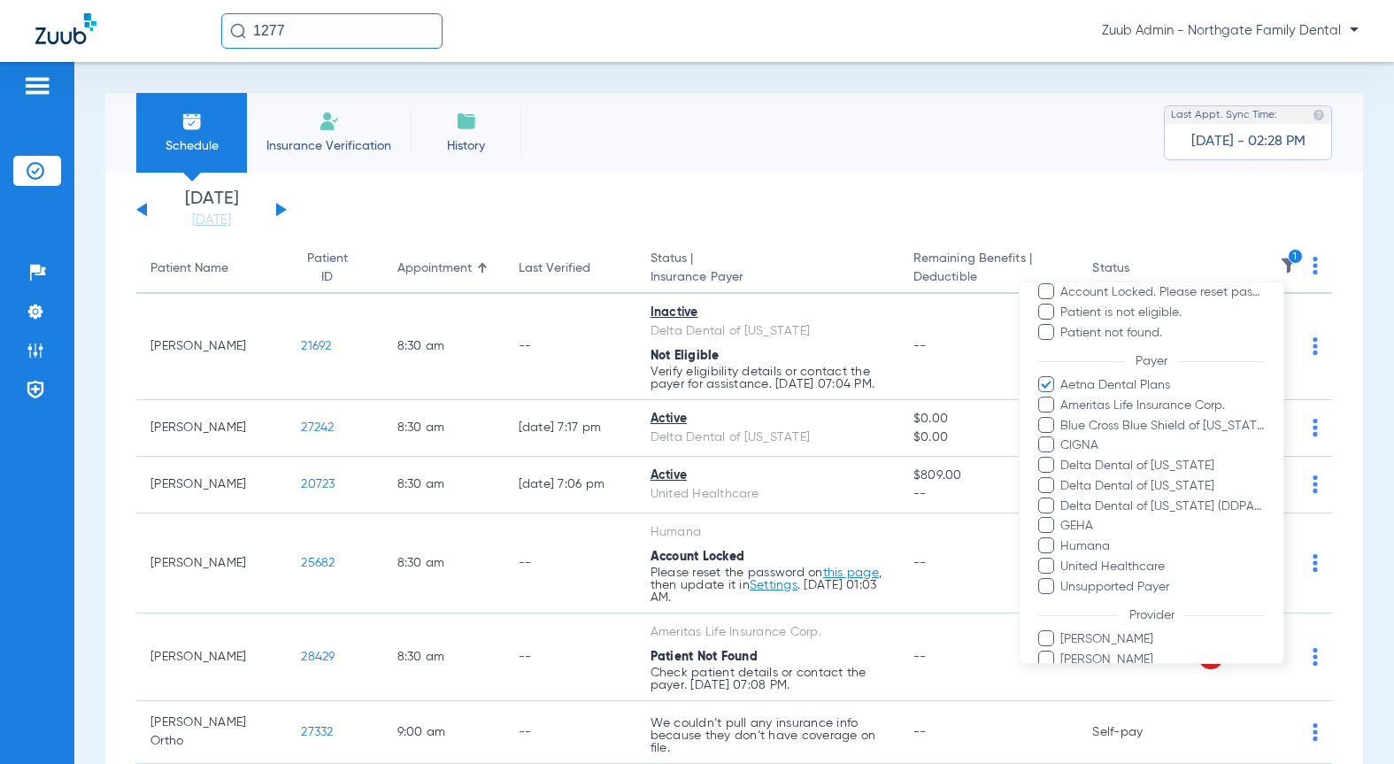
scroll to position [264, 0]
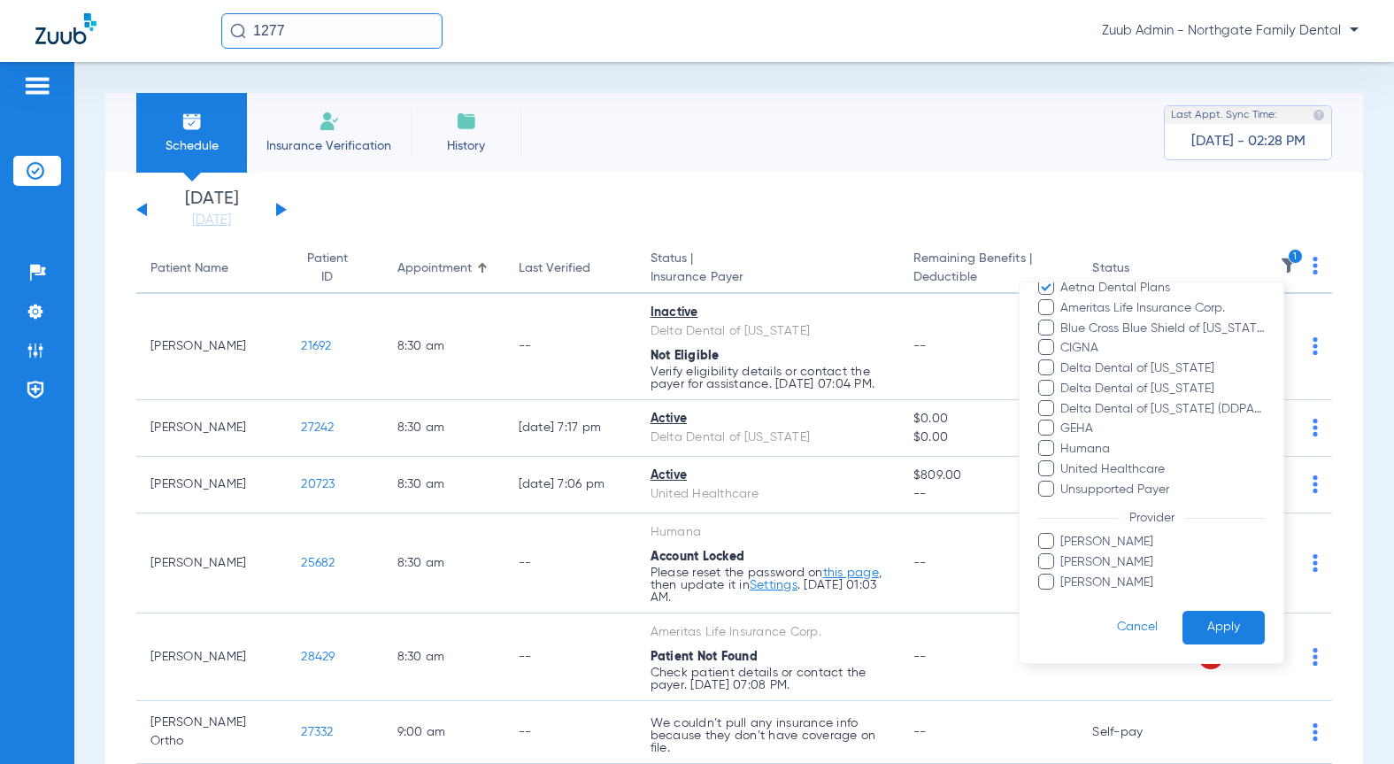
click at [1208, 624] on button "Apply" at bounding box center [1223, 627] width 82 height 35
